Goal: Information Seeking & Learning: Find specific page/section

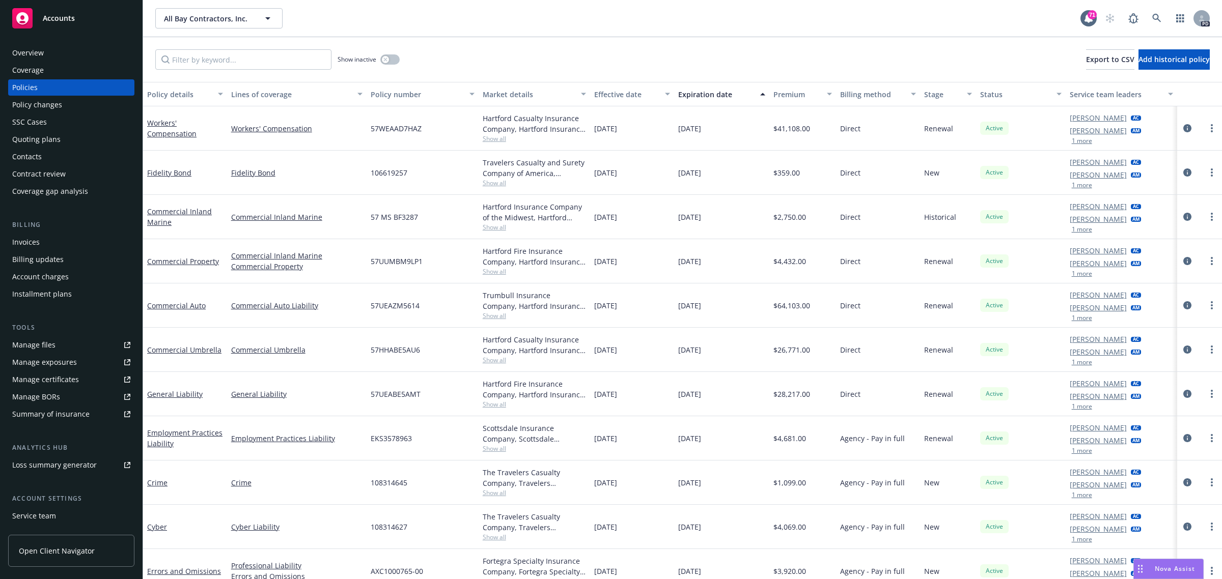
scroll to position [13, 0]
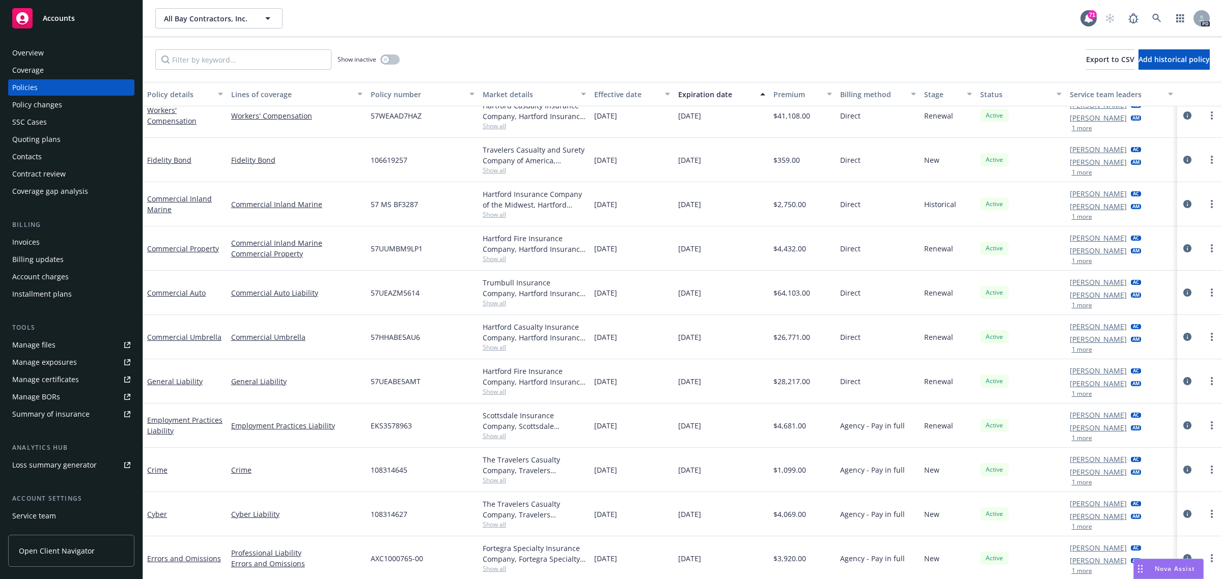
click at [62, 16] on span "Accounts" at bounding box center [59, 18] width 32 height 8
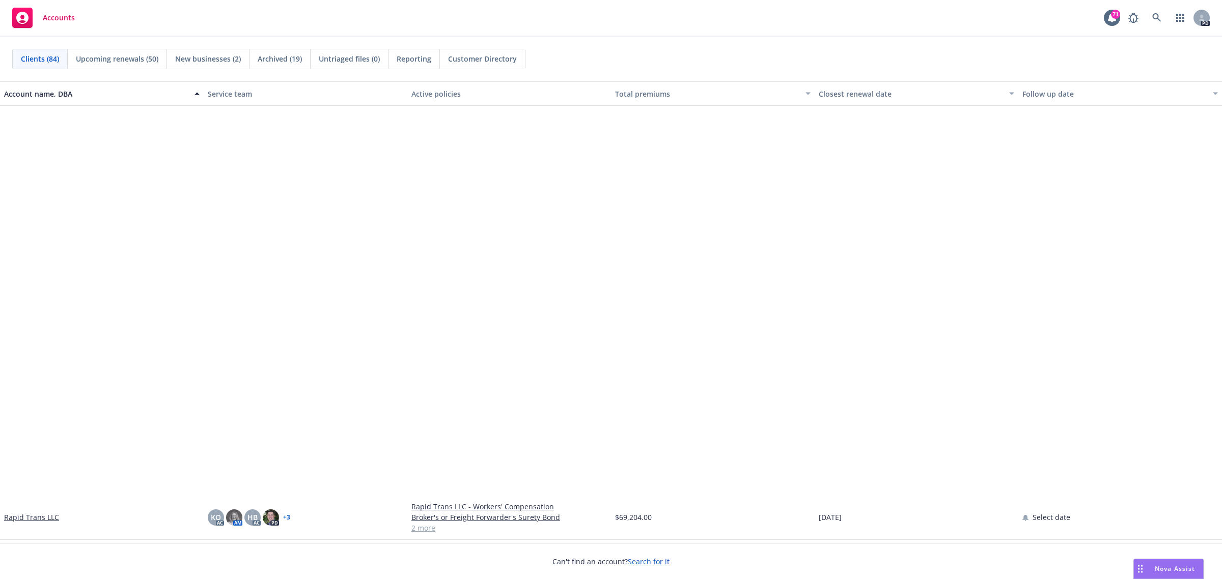
scroll to position [2418, 0]
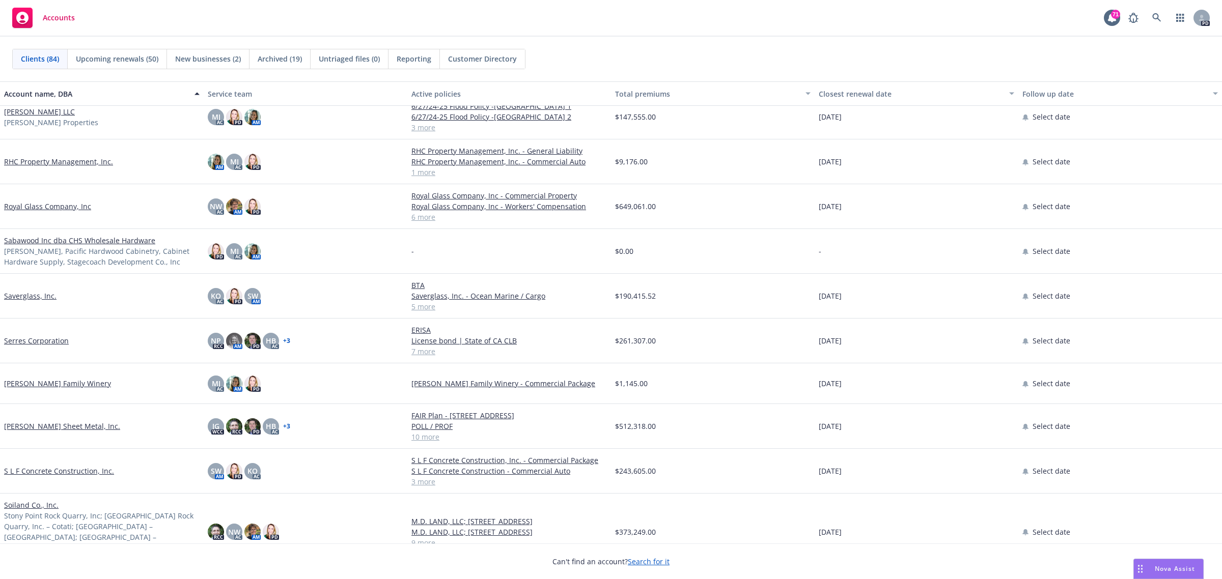
click at [23, 340] on link "Serres Corporation" at bounding box center [36, 341] width 65 height 11
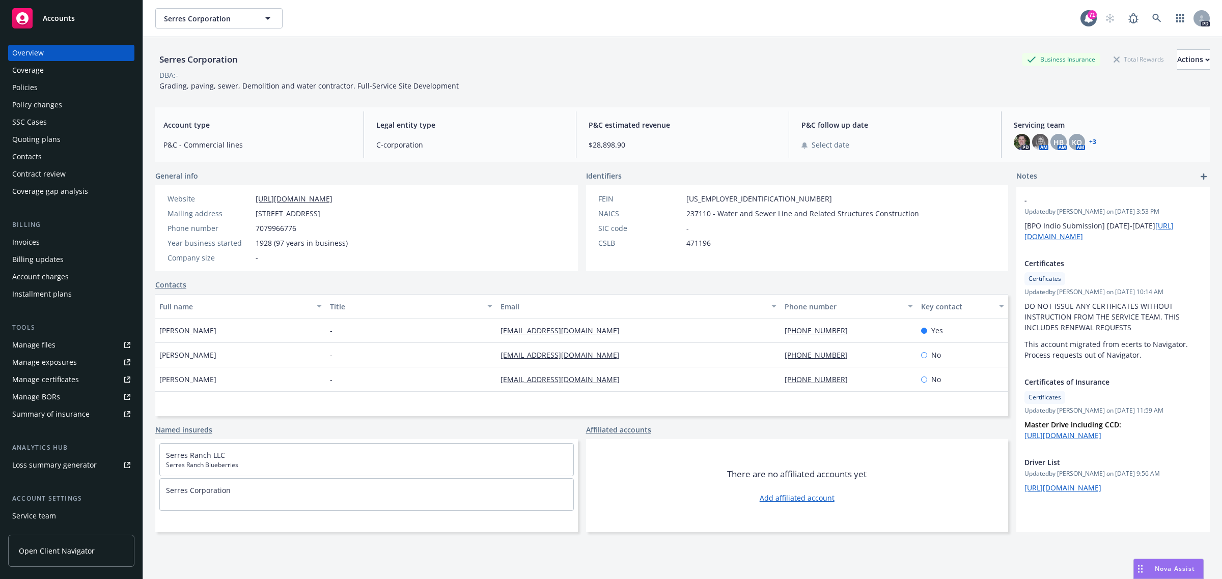
click at [29, 86] on div "Policies" at bounding box center [24, 87] width 25 height 16
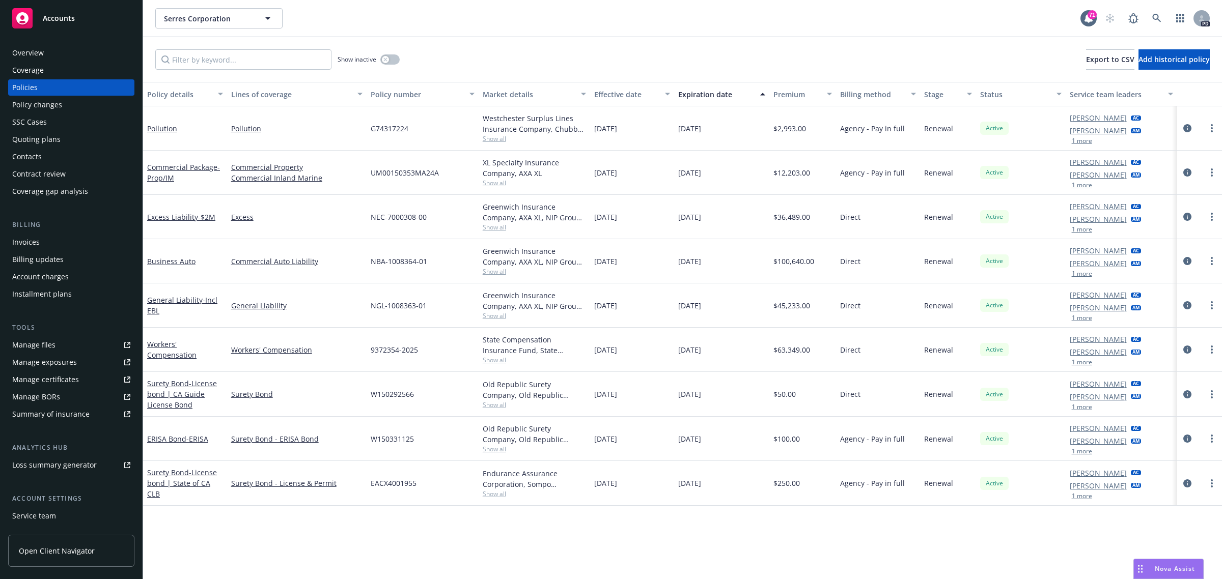
click at [61, 16] on span "Accounts" at bounding box center [59, 18] width 32 height 8
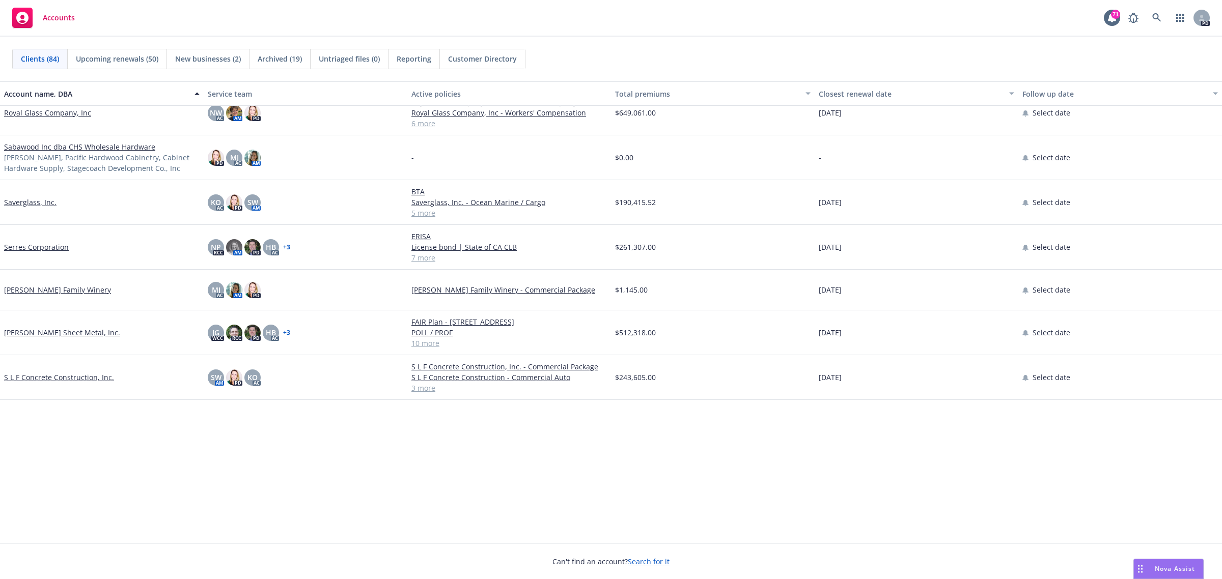
scroll to position [2228, 0]
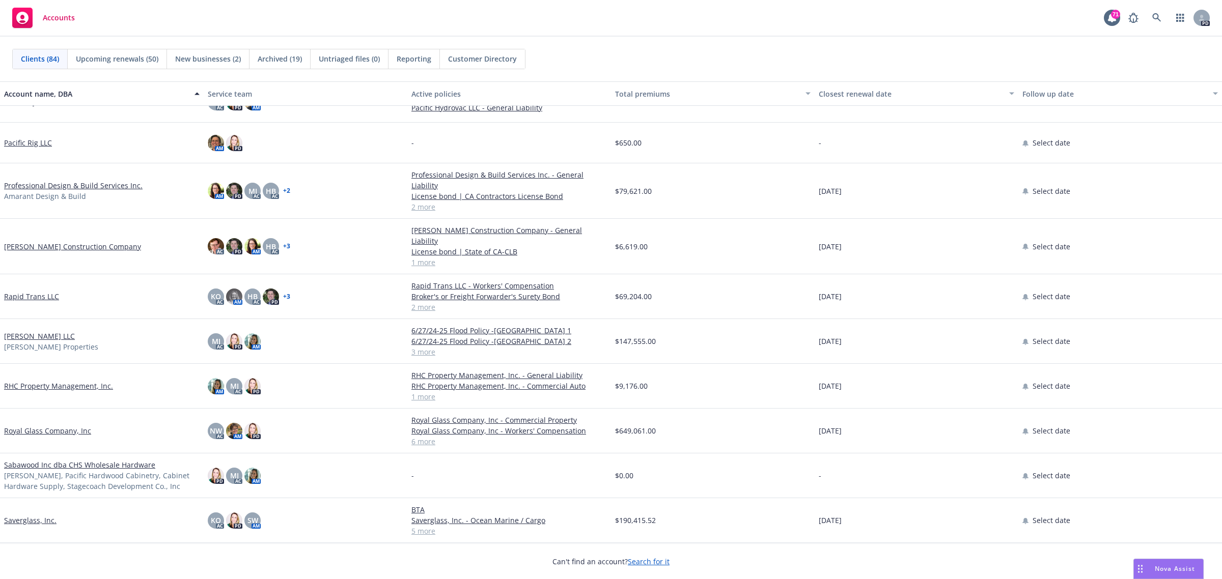
click at [27, 291] on link "Rapid Trans LLC" at bounding box center [31, 296] width 55 height 11
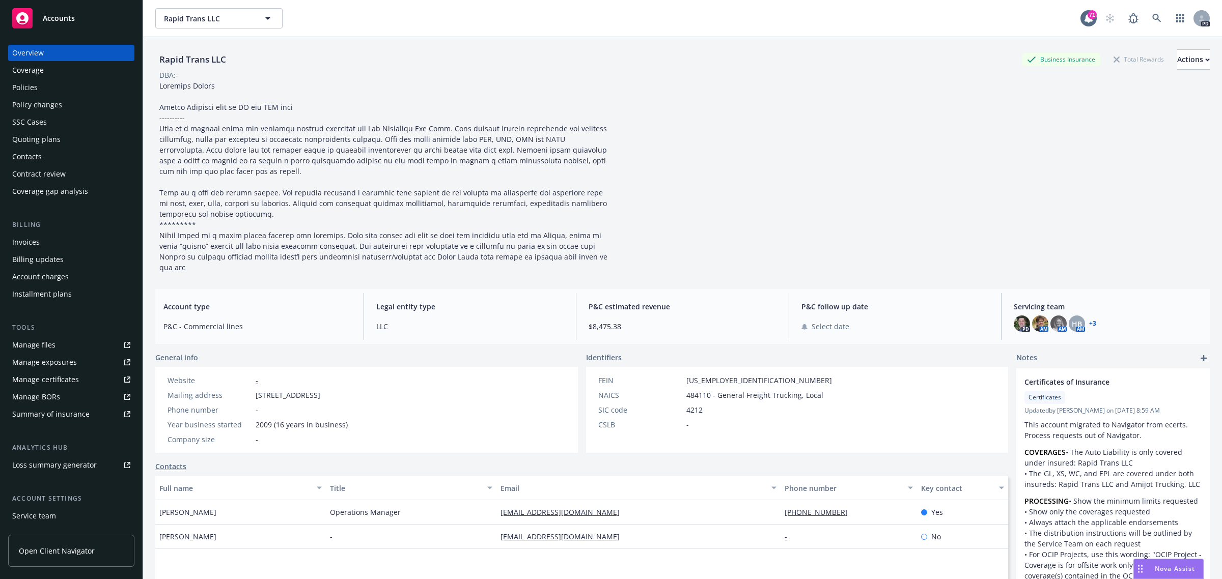
click at [34, 377] on div "Manage certificates" at bounding box center [45, 380] width 67 height 16
click at [23, 85] on div "Policies" at bounding box center [24, 87] width 25 height 16
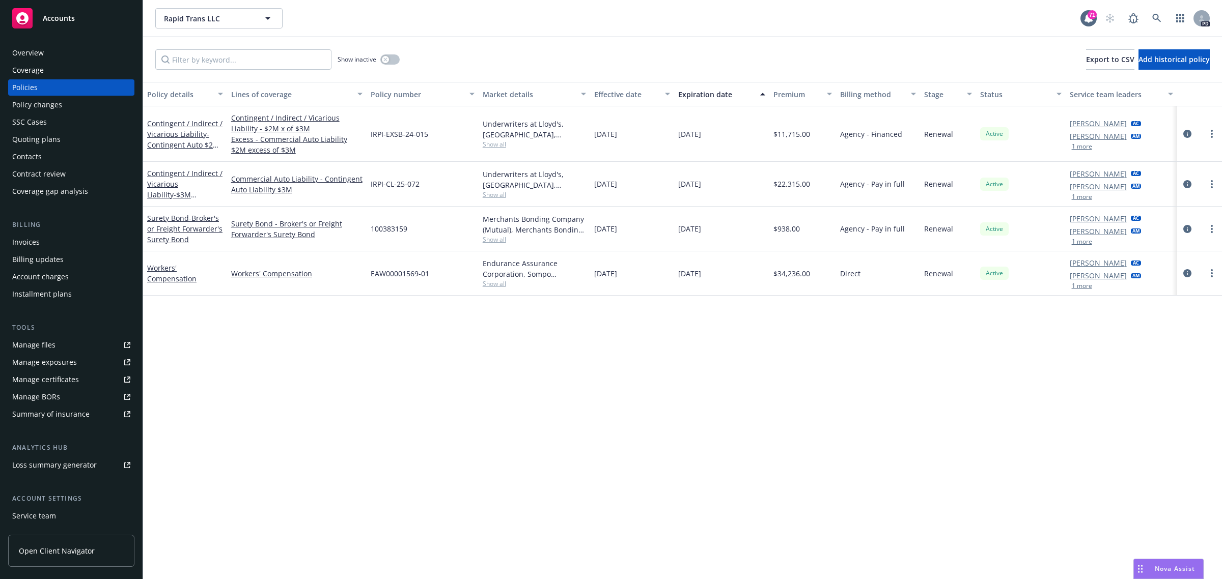
click at [55, 16] on span "Accounts" at bounding box center [59, 18] width 32 height 8
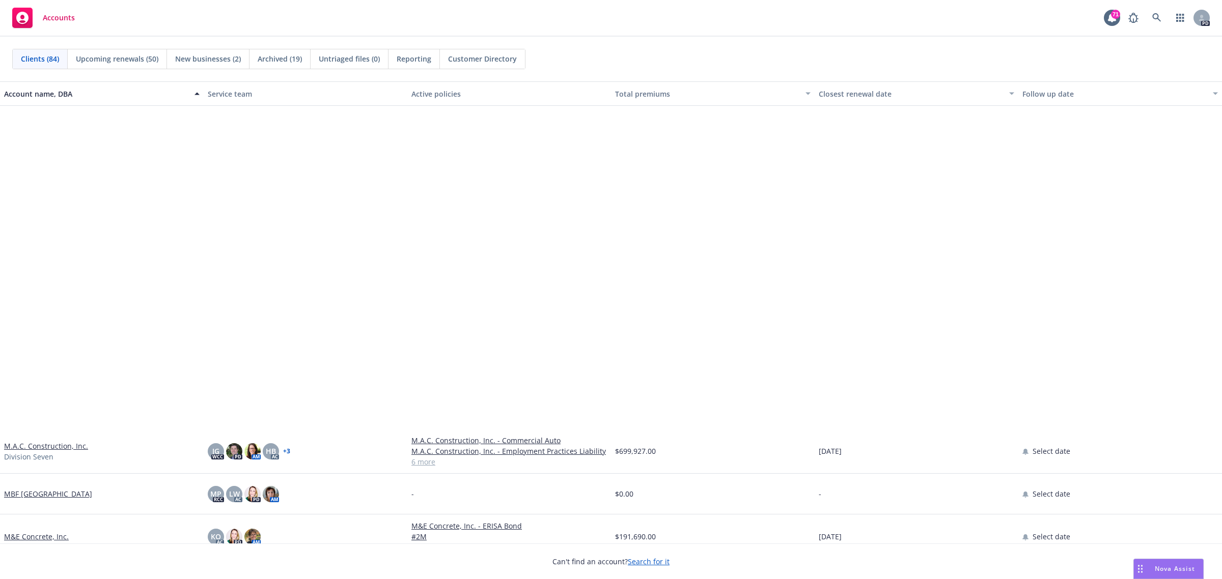
scroll to position [2037, 0]
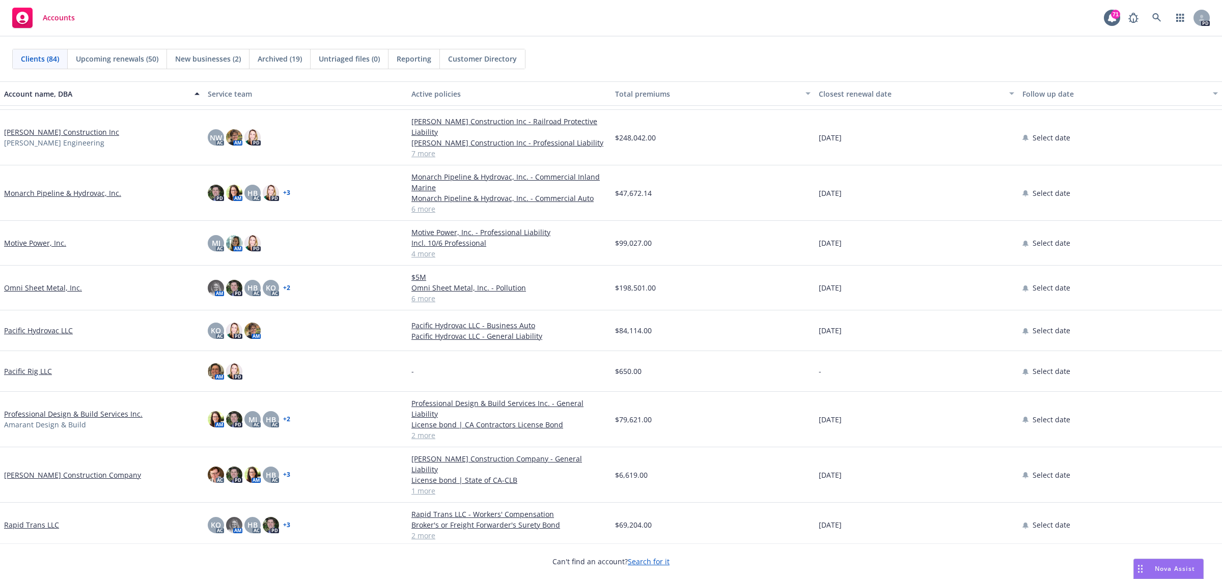
click at [23, 243] on link "Motive Power, Inc." at bounding box center [35, 243] width 62 height 11
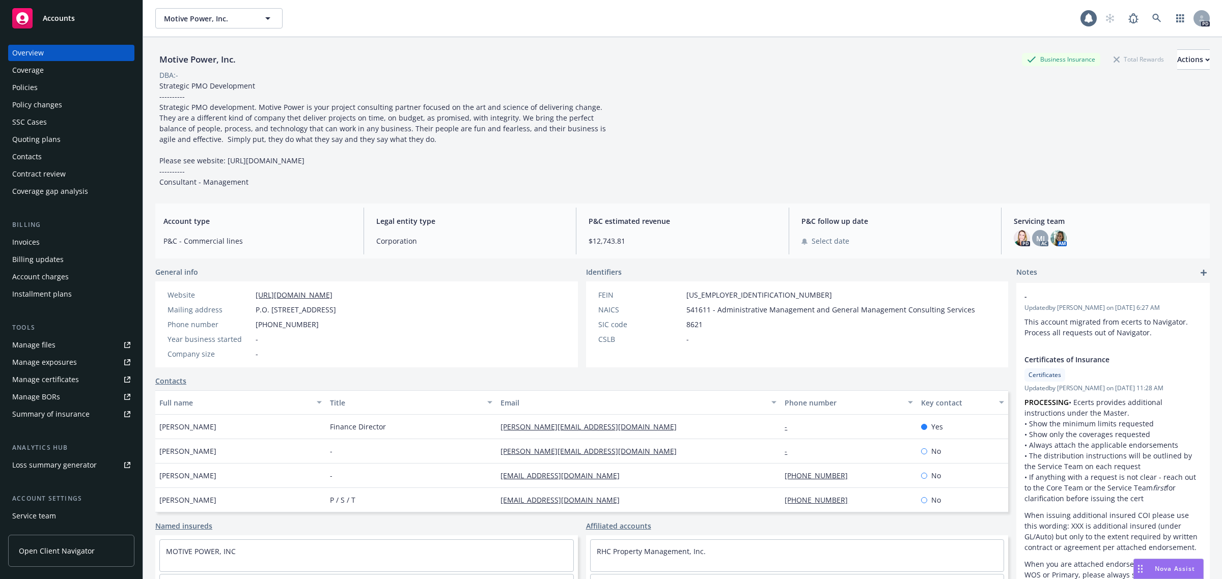
click at [18, 86] on div "Policies" at bounding box center [24, 87] width 25 height 16
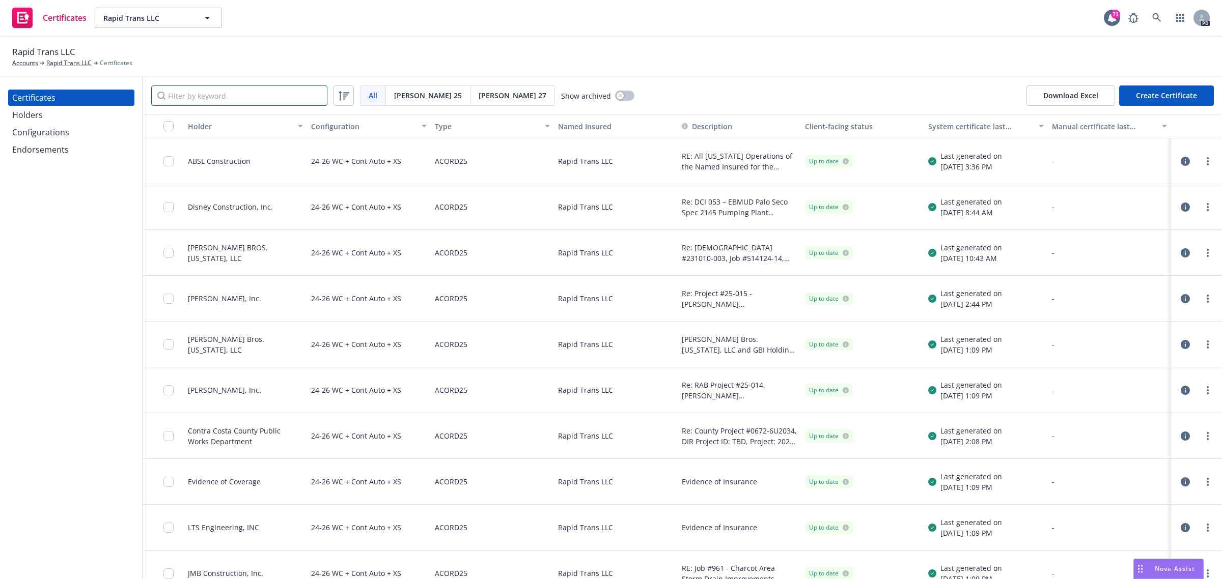
click at [220, 97] on input "Filter by keyword" at bounding box center [239, 96] width 176 height 20
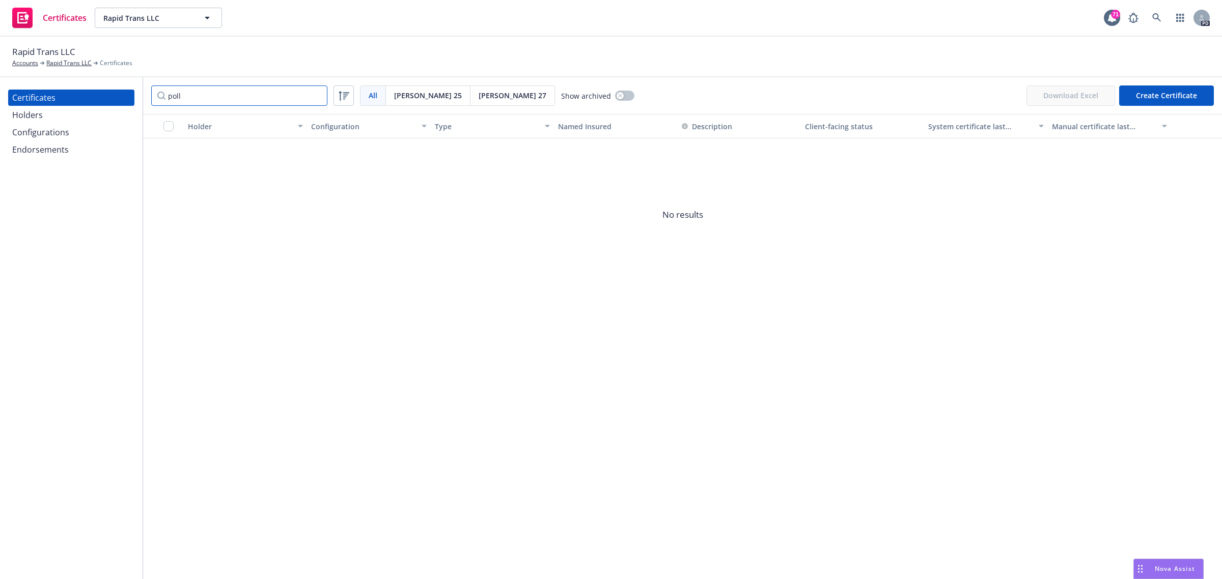
drag, startPoint x: 200, startPoint y: 97, endPoint x: 121, endPoint y: 97, distance: 78.4
click at [121, 97] on div "Certificates Holders Configurations Endorsements poll All All Acord 25 Acord 27…" at bounding box center [611, 328] width 1222 height 502
type input "gary"
click at [36, 114] on div "Holders" at bounding box center [27, 115] width 31 height 16
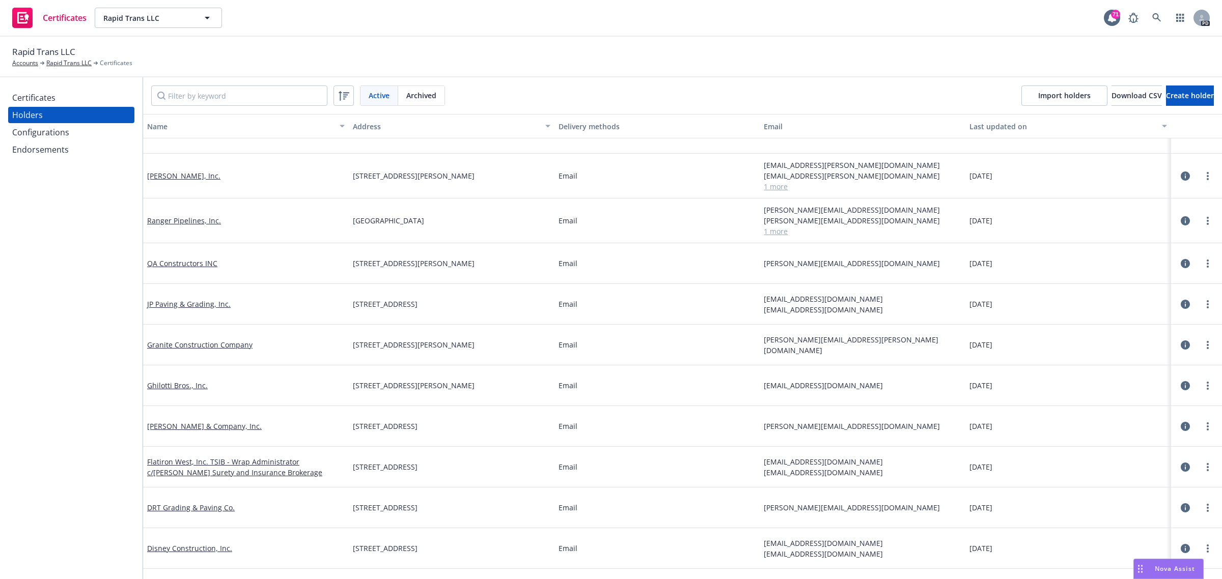
scroll to position [666, 0]
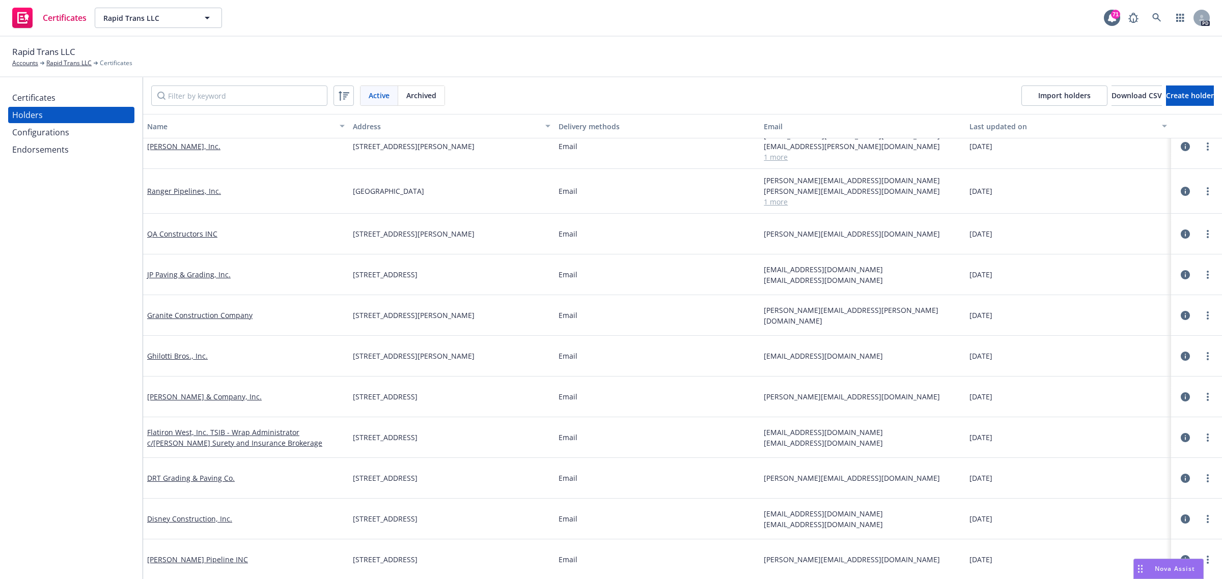
click at [34, 95] on div "Certificates" at bounding box center [33, 98] width 43 height 16
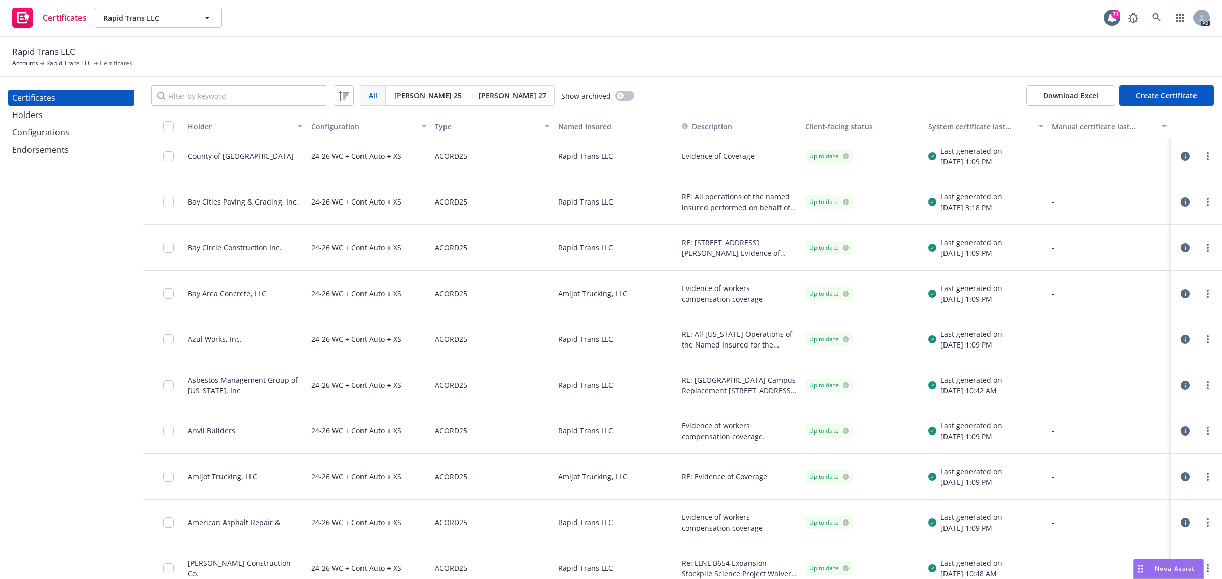
scroll to position [2262, 0]
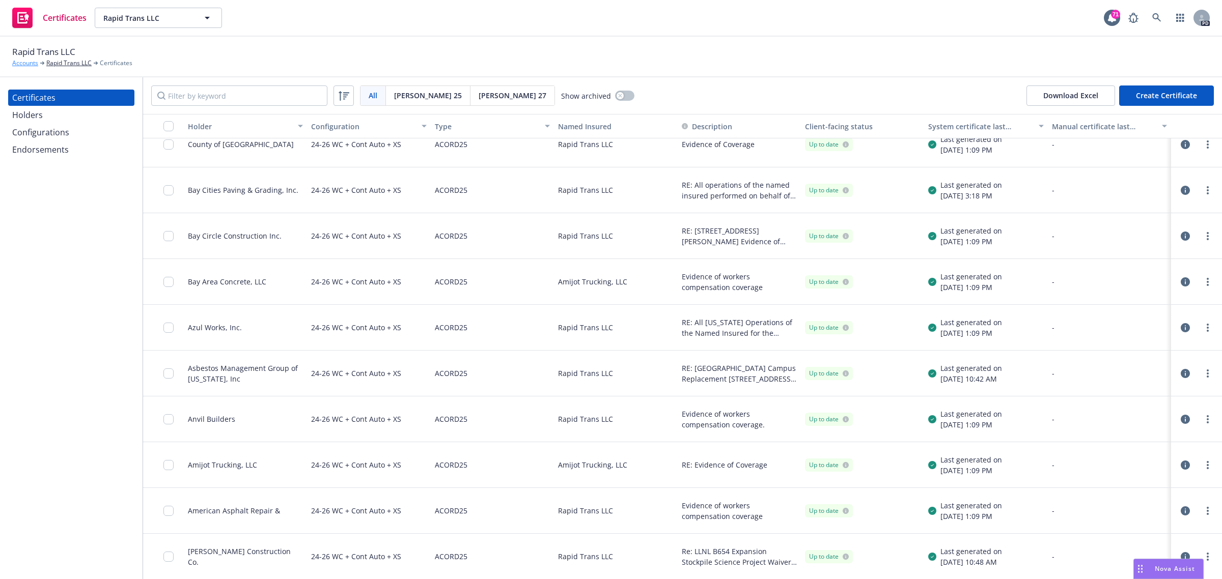
click at [29, 60] on link "Accounts" at bounding box center [25, 63] width 26 height 9
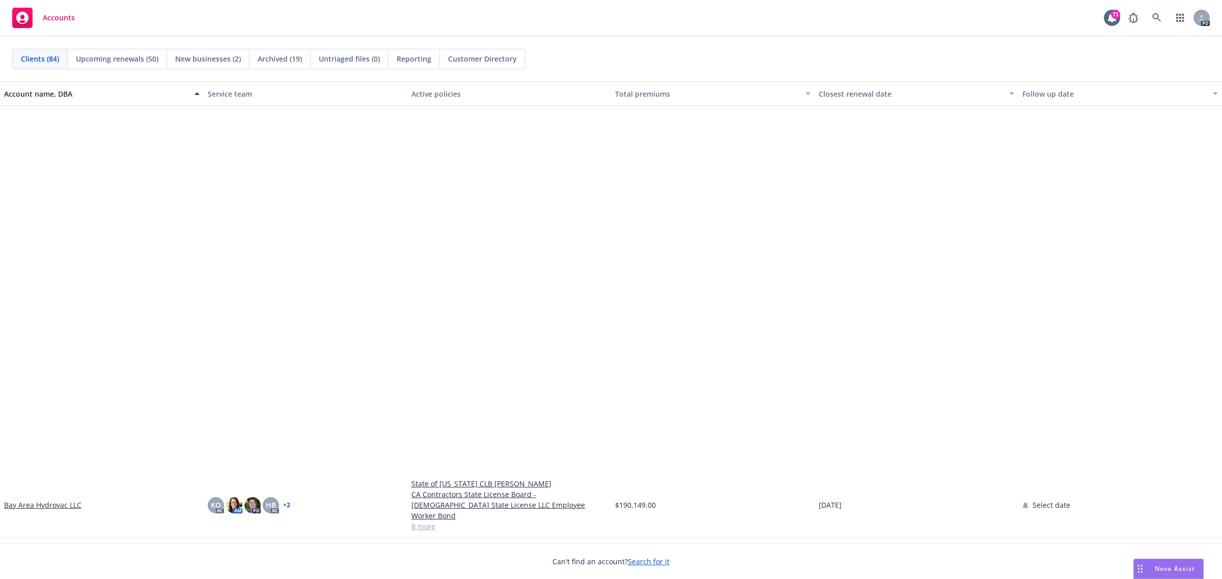
scroll to position [446, 0]
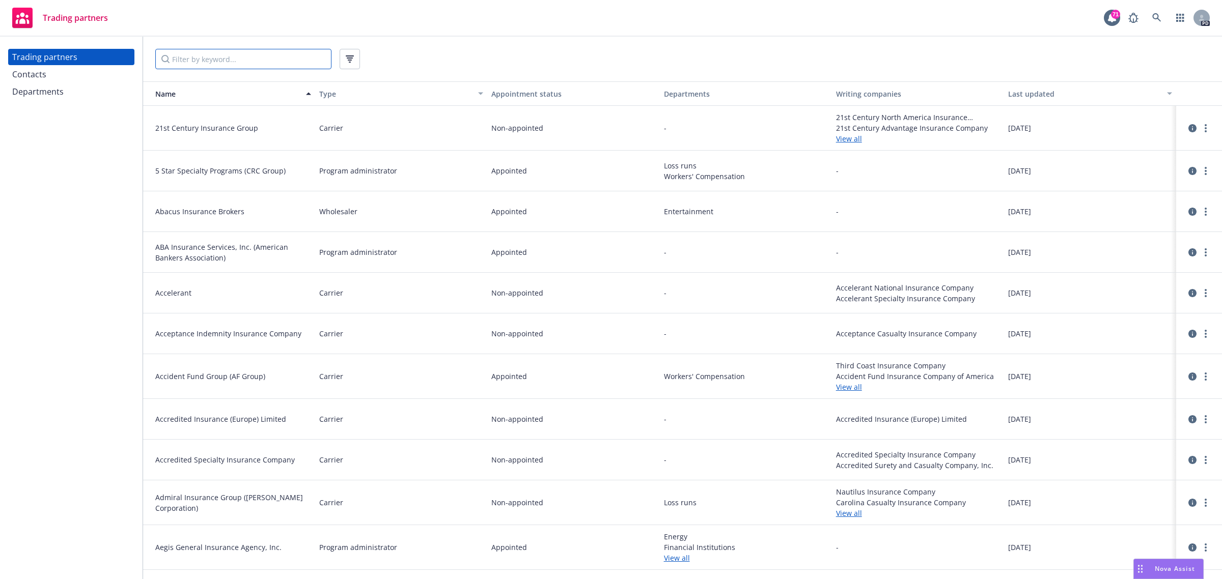
click at [191, 59] on input "Filter by keyword..." at bounding box center [243, 59] width 176 height 20
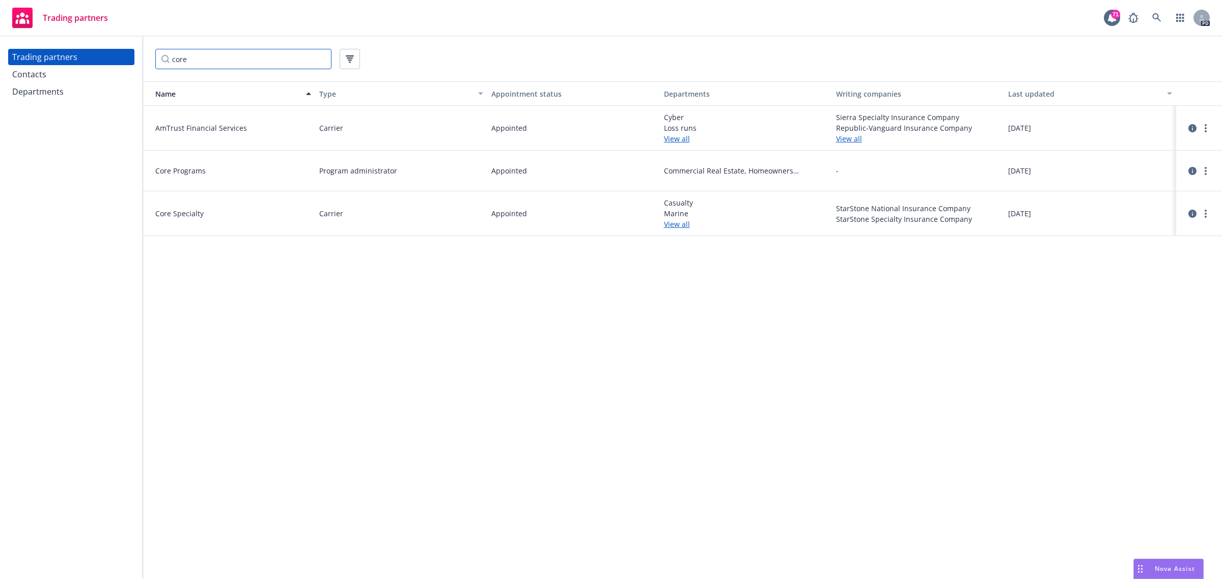
type input "core"
